Goal: Task Accomplishment & Management: Complete application form

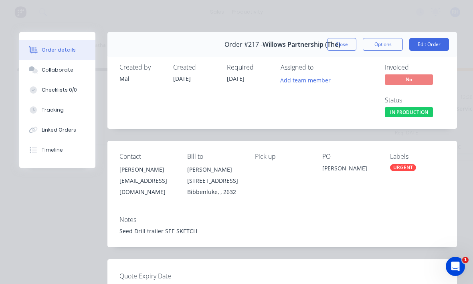
click at [436, 47] on button "Edit Order" at bounding box center [429, 44] width 40 height 13
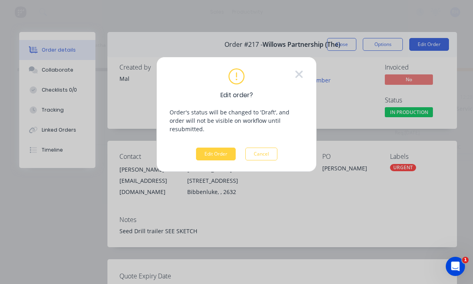
click at [220, 148] on button "Edit Order" at bounding box center [216, 154] width 40 height 13
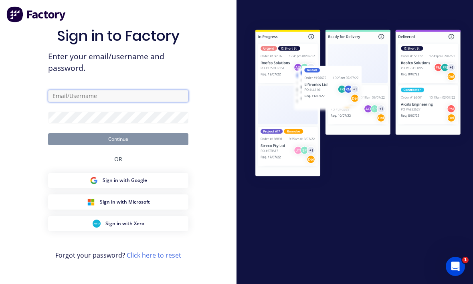
click at [68, 97] on input "text" at bounding box center [118, 96] width 140 height 12
type input "[EMAIL_ADDRESS][DOMAIN_NAME]"
click at [118, 141] on button "Continue" at bounding box center [118, 139] width 140 height 12
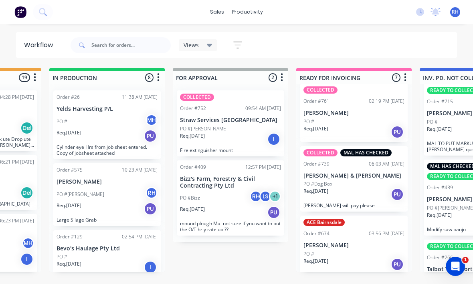
scroll to position [10, 462]
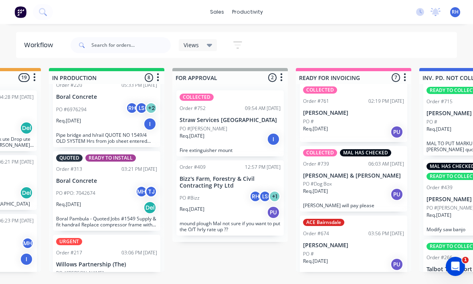
click at [115, 261] on p "Willows Partnership (The)" at bounding box center [106, 264] width 101 height 7
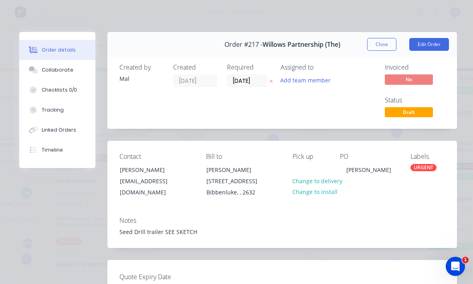
scroll to position [402, 0]
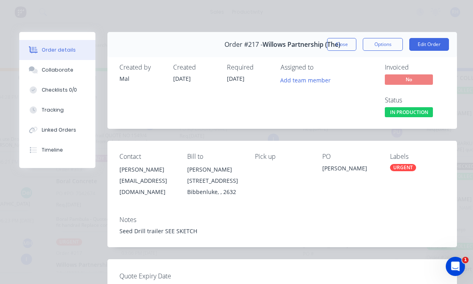
click at [64, 120] on button "Tracking" at bounding box center [57, 110] width 76 height 20
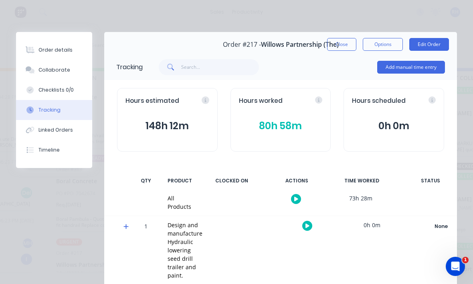
click at [414, 72] on button "Add manual time entry" at bounding box center [411, 67] width 68 height 13
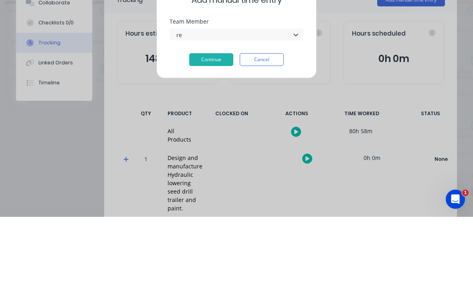
scroll to position [0, 0]
type input "re"
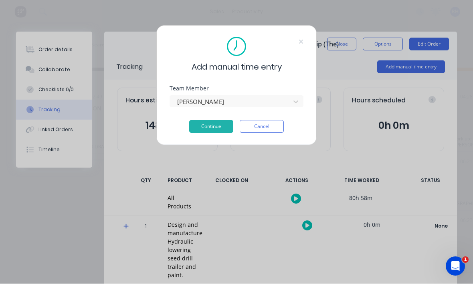
click at [207, 126] on button "Continue" at bounding box center [211, 127] width 44 height 13
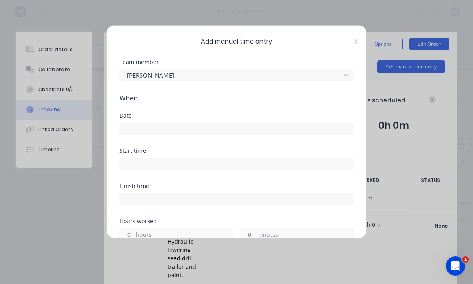
click at [232, 130] on input at bounding box center [236, 129] width 233 height 12
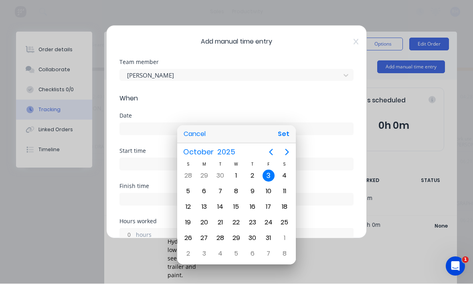
click at [259, 175] on div "2" at bounding box center [252, 176] width 16 height 15
click at [284, 135] on button "Set" at bounding box center [283, 134] width 18 height 14
type input "[DATE]"
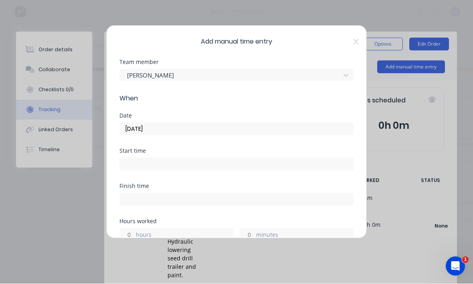
click at [209, 165] on input at bounding box center [236, 165] width 233 height 12
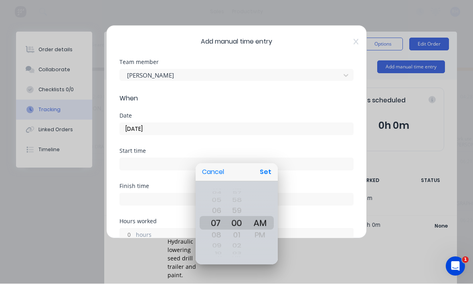
click at [269, 173] on button "Set" at bounding box center [265, 172] width 18 height 14
type input "07:00 AM"
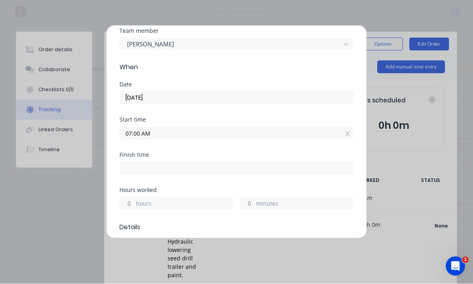
scroll to position [36, 0]
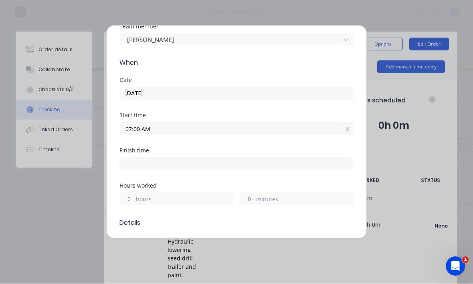
click at [160, 200] on label "hours" at bounding box center [184, 200] width 97 height 10
click at [134, 200] on input "hours" at bounding box center [127, 199] width 14 height 12
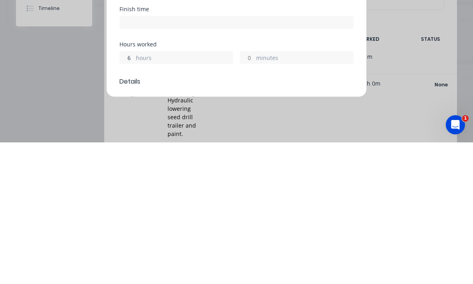
type input "6"
click at [250, 219] on span "Details" at bounding box center [236, 224] width 234 height 10
type input "01:00 PM"
type input "5"
type input "59"
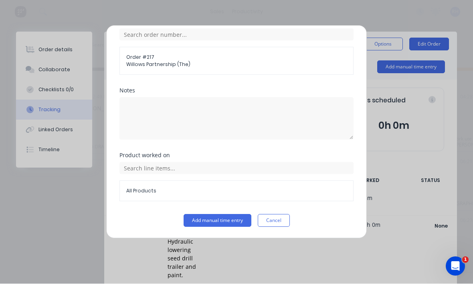
scroll to position [328, 0]
click at [222, 221] on button "Add manual time entry" at bounding box center [217, 221] width 68 height 13
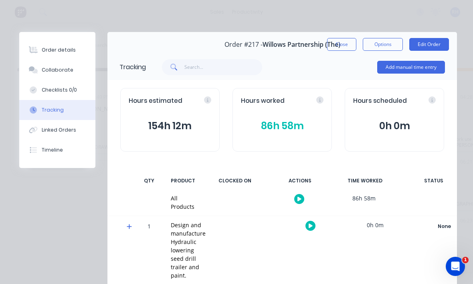
click at [47, 51] on div "Order details" at bounding box center [59, 49] width 34 height 7
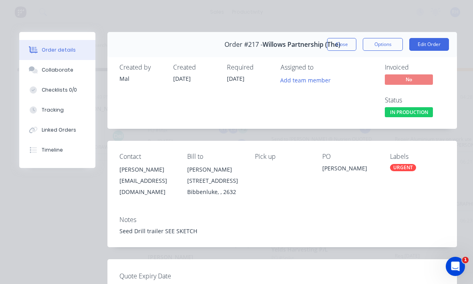
click at [434, 50] on button "Edit Order" at bounding box center [429, 44] width 40 height 13
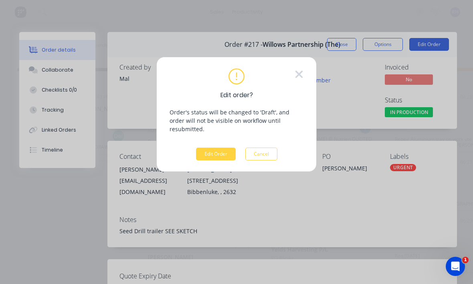
click at [226, 148] on button "Edit Order" at bounding box center [216, 154] width 40 height 13
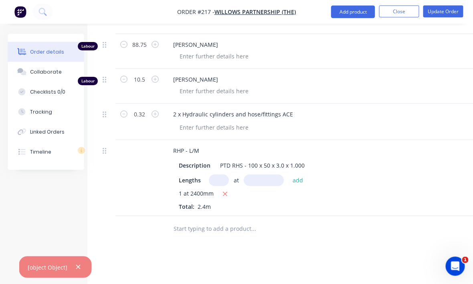
scroll to position [1426, 8]
click at [305, 178] on button "add" at bounding box center [298, 180] width 19 height 11
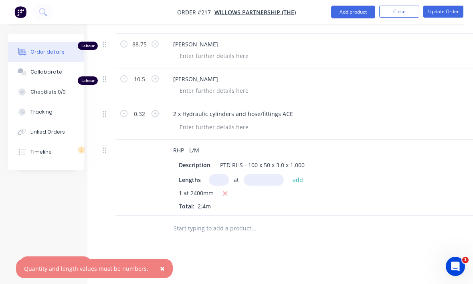
click at [353, 183] on div "Lengths at add" at bounding box center [324, 180] width 290 height 12
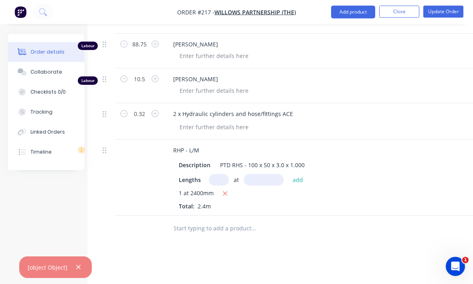
click at [455, 10] on button "Update Order" at bounding box center [443, 12] width 40 height 12
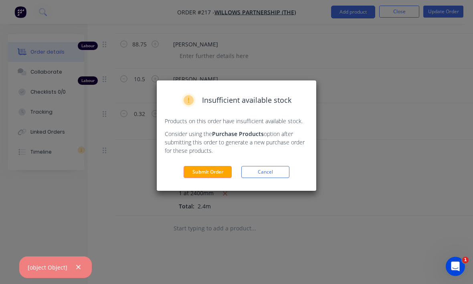
click at [201, 167] on button "Submit Order" at bounding box center [207, 172] width 48 height 12
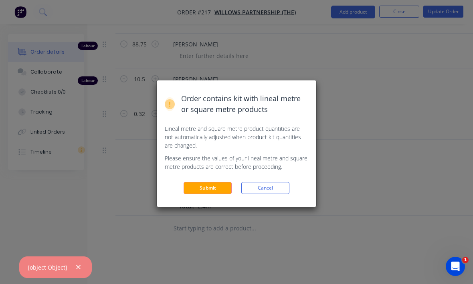
click at [197, 185] on button "Submit" at bounding box center [207, 188] width 48 height 12
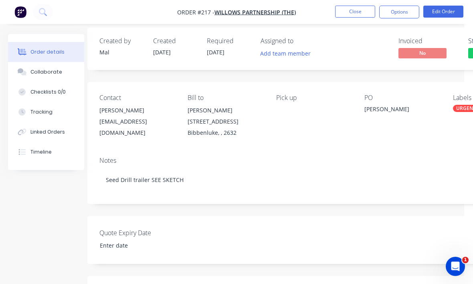
scroll to position [6, 9]
click at [449, 10] on button "Edit Order" at bounding box center [443, 12] width 40 height 12
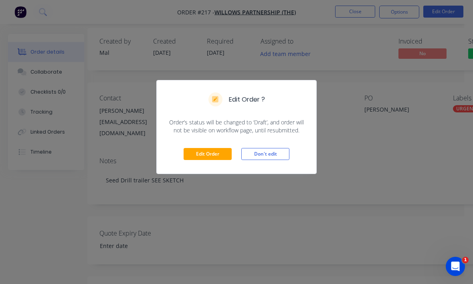
click at [221, 155] on button "Edit Order" at bounding box center [207, 154] width 48 height 12
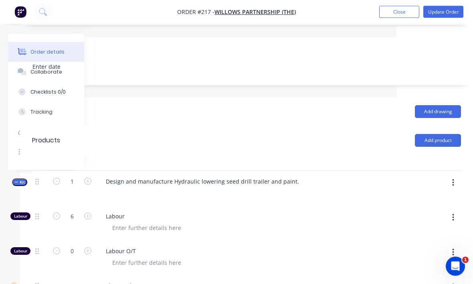
scroll to position [187, 76]
click at [455, 183] on button "button" at bounding box center [452, 183] width 19 height 14
click at [436, 203] on div "Add product to kit" at bounding box center [424, 204] width 62 height 12
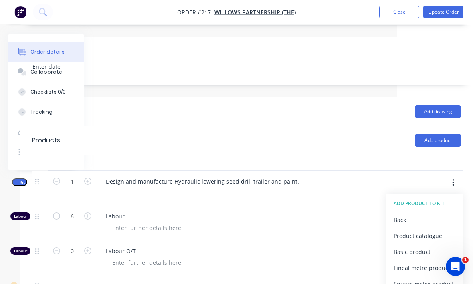
click at [433, 236] on div "Product catalogue" at bounding box center [424, 236] width 62 height 12
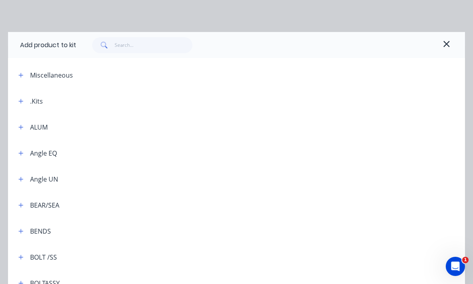
click at [150, 33] on div "Add product to kit" at bounding box center [236, 45] width 457 height 26
click at [151, 39] on input "text" at bounding box center [154, 45] width 78 height 16
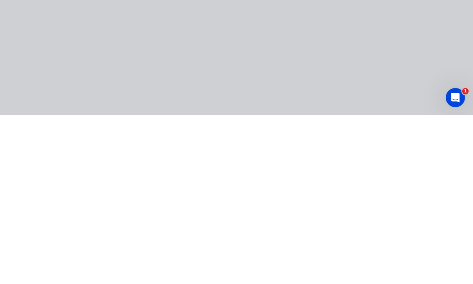
type input "C"
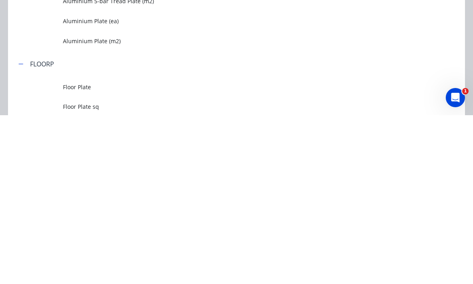
type input "Plate"
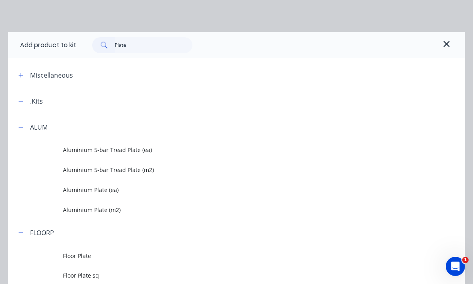
scroll to position [1511, 76]
click at [448, 44] on icon "button" at bounding box center [446, 44] width 7 height 10
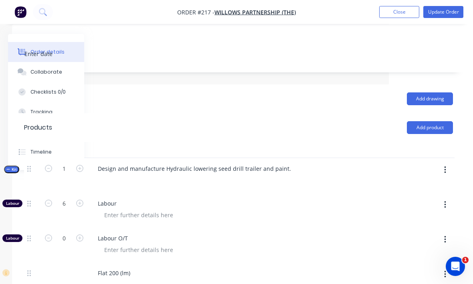
scroll to position [187, 84]
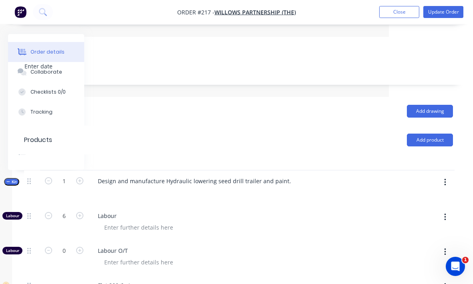
click at [444, 179] on icon "button" at bounding box center [445, 182] width 2 height 7
click at [435, 203] on div "Add product to kit" at bounding box center [416, 204] width 62 height 12
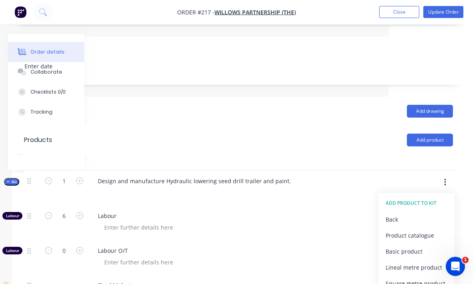
click at [424, 233] on div "Product catalogue" at bounding box center [416, 236] width 62 height 12
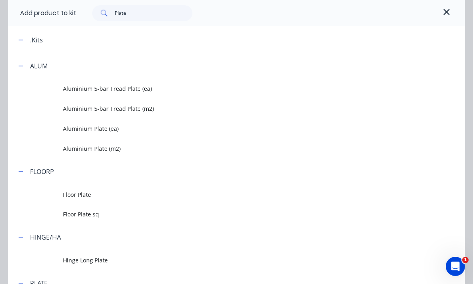
scroll to position [62, 0]
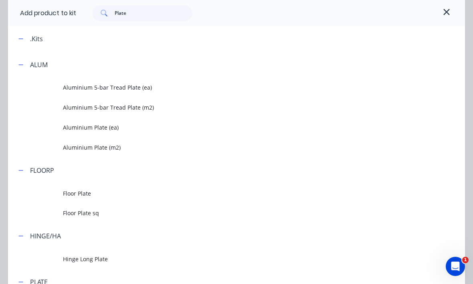
click at [140, 196] on span "Floor Plate" at bounding box center [224, 193] width 322 height 8
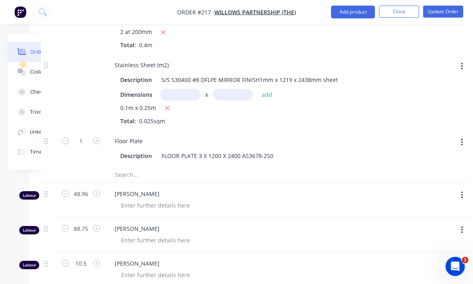
scroll to position [1278, 67]
click at [101, 142] on button "button" at bounding box center [96, 140] width 10 height 8
click at [100, 138] on button "button" at bounding box center [96, 140] width 10 height 8
type input "4"
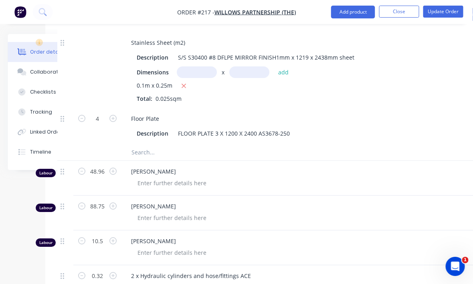
scroll to position [1294, 52]
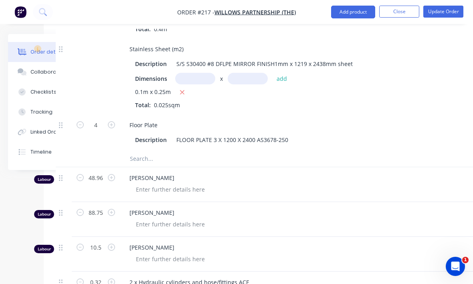
click at [450, 14] on button "Update Order" at bounding box center [443, 12] width 40 height 12
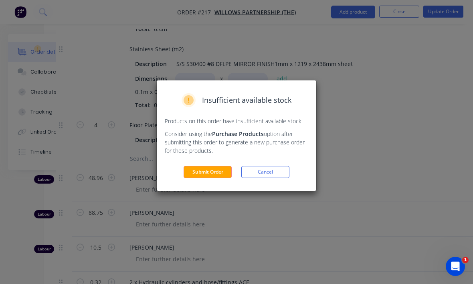
click at [212, 177] on button "Submit Order" at bounding box center [207, 172] width 48 height 12
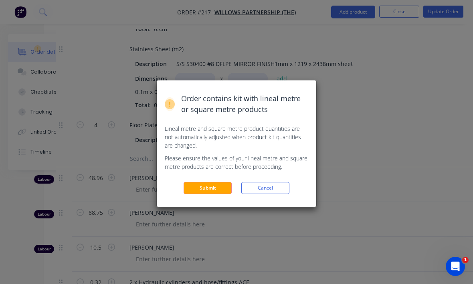
click at [213, 183] on button "Submit" at bounding box center [207, 188] width 48 height 12
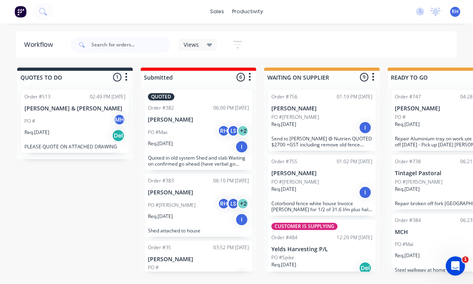
scroll to position [11, 0]
